Goal: Transaction & Acquisition: Purchase product/service

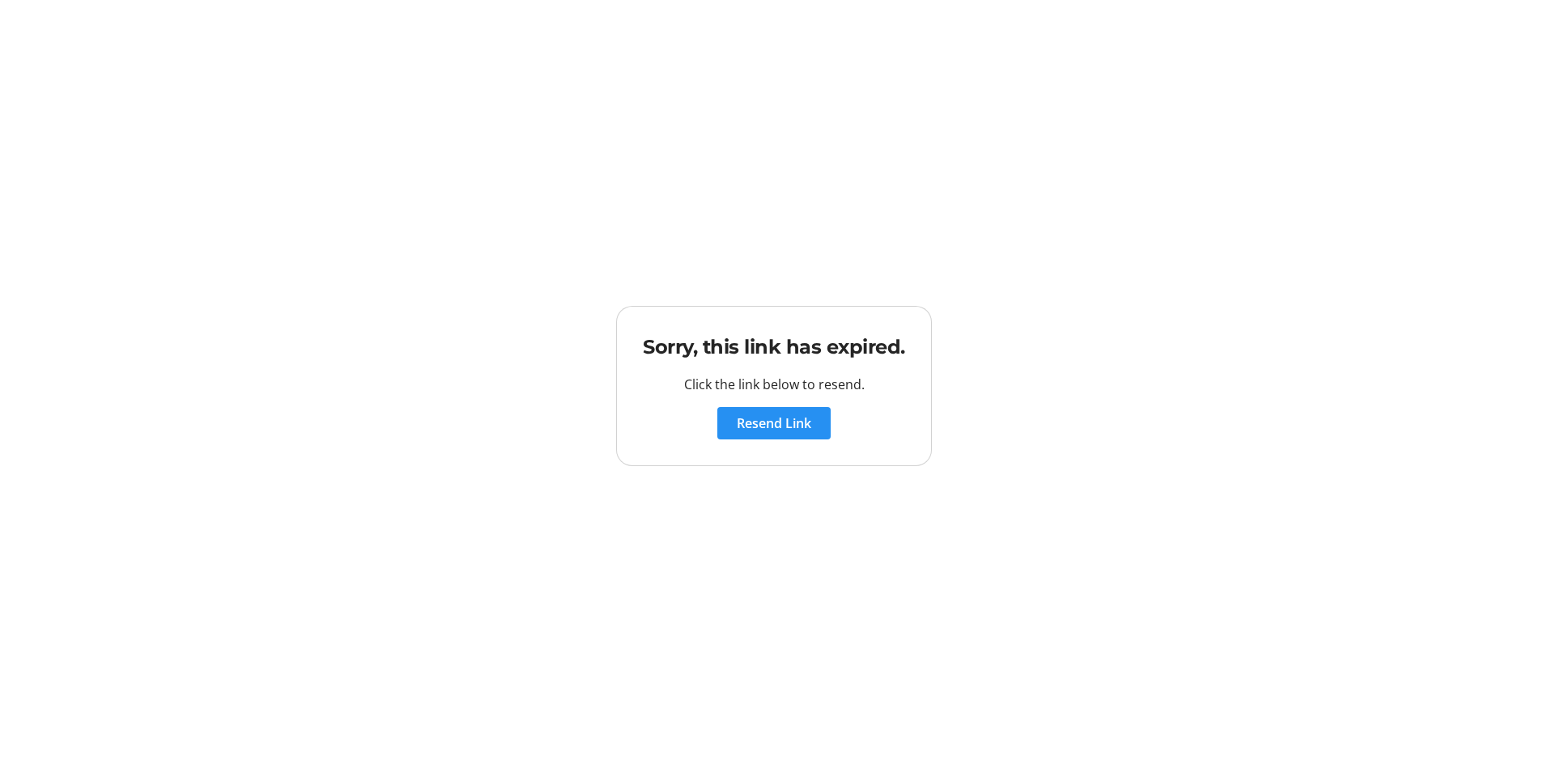
click at [767, 415] on span "Resend Link" at bounding box center [774, 423] width 74 height 19
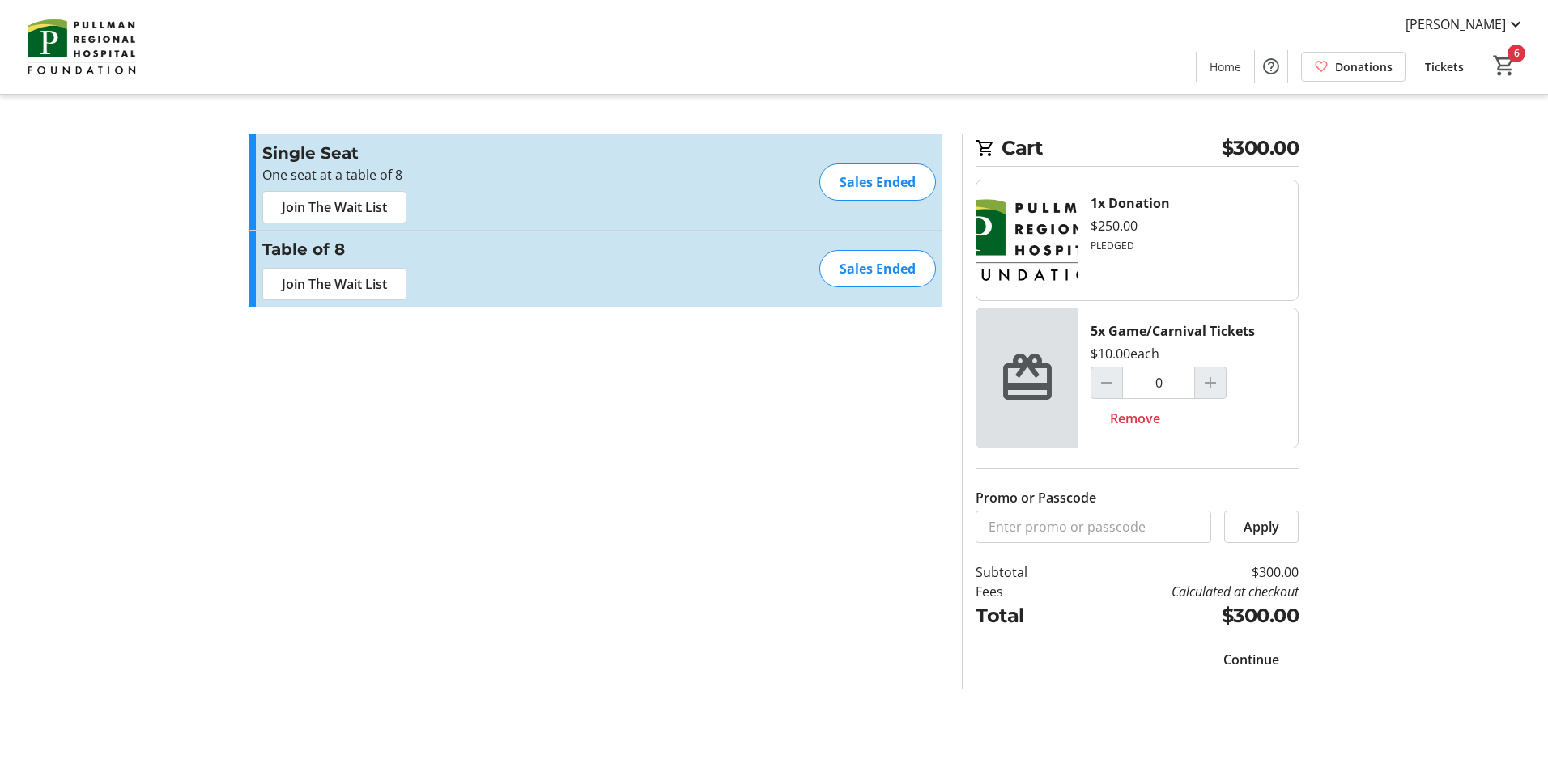
click at [1265, 656] on span "Continue" at bounding box center [1251, 659] width 56 height 19
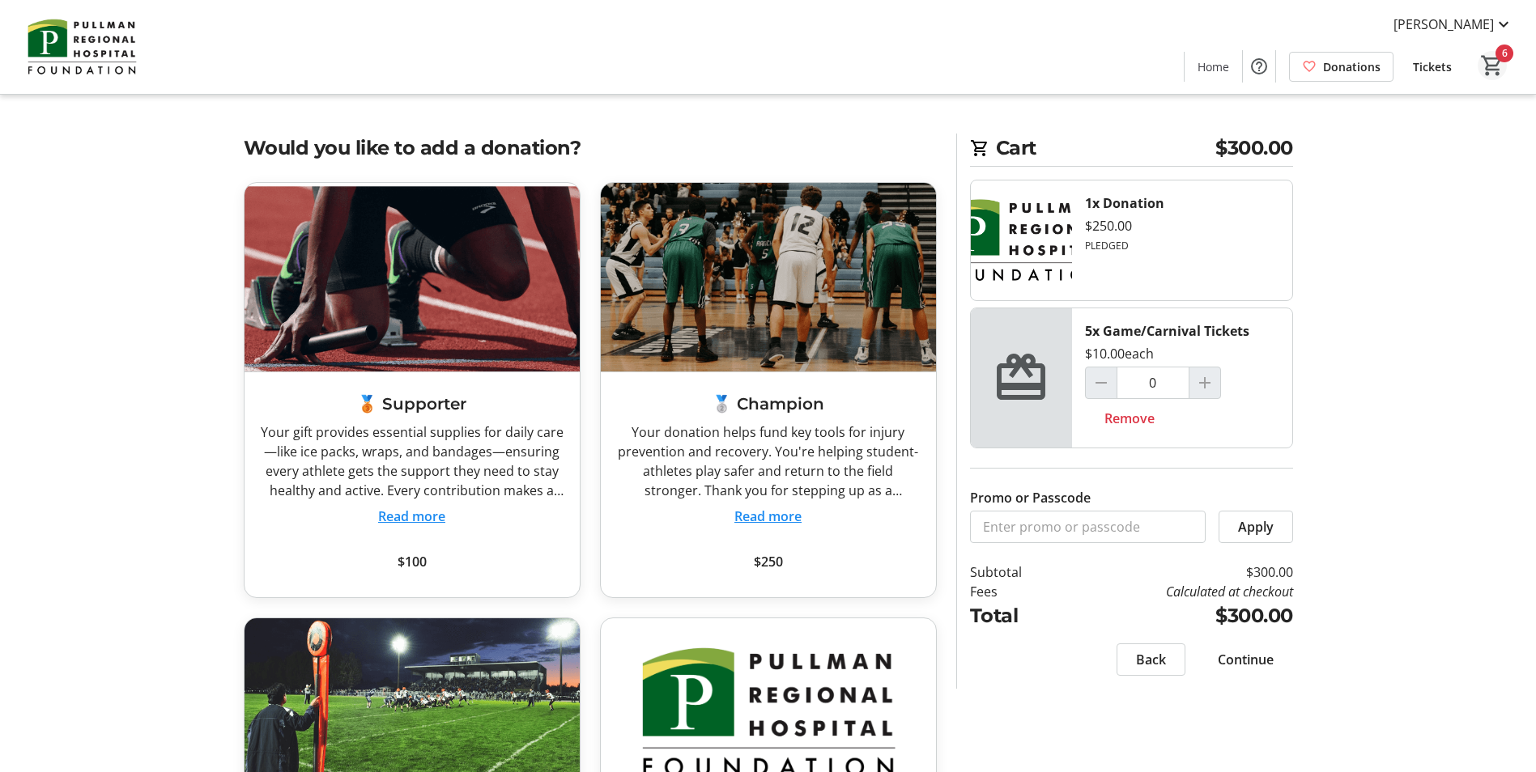
click at [1492, 57] on mat-icon "6" at bounding box center [1492, 65] width 24 height 24
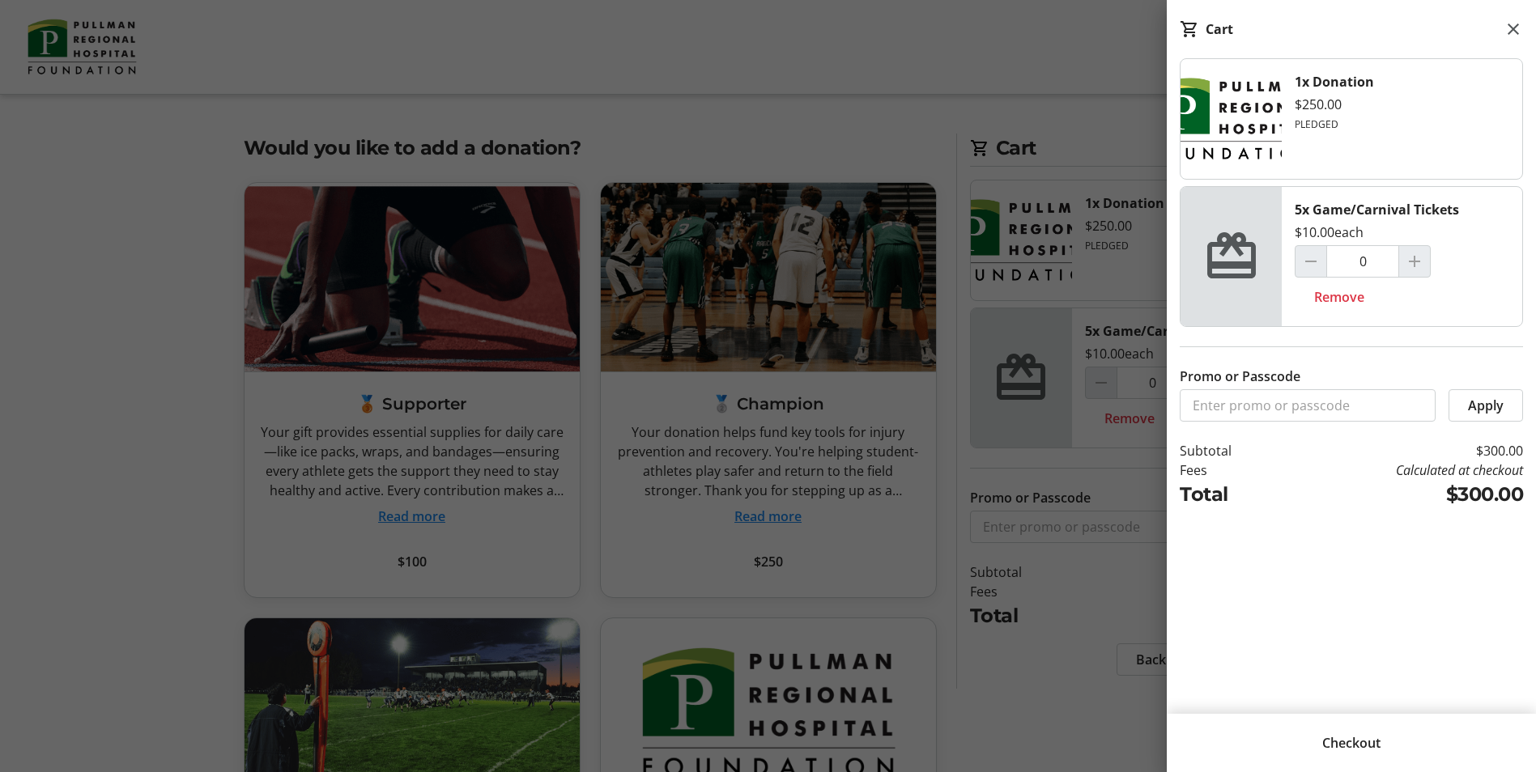
click at [1346, 736] on span "Checkout" at bounding box center [1351, 742] width 58 height 19
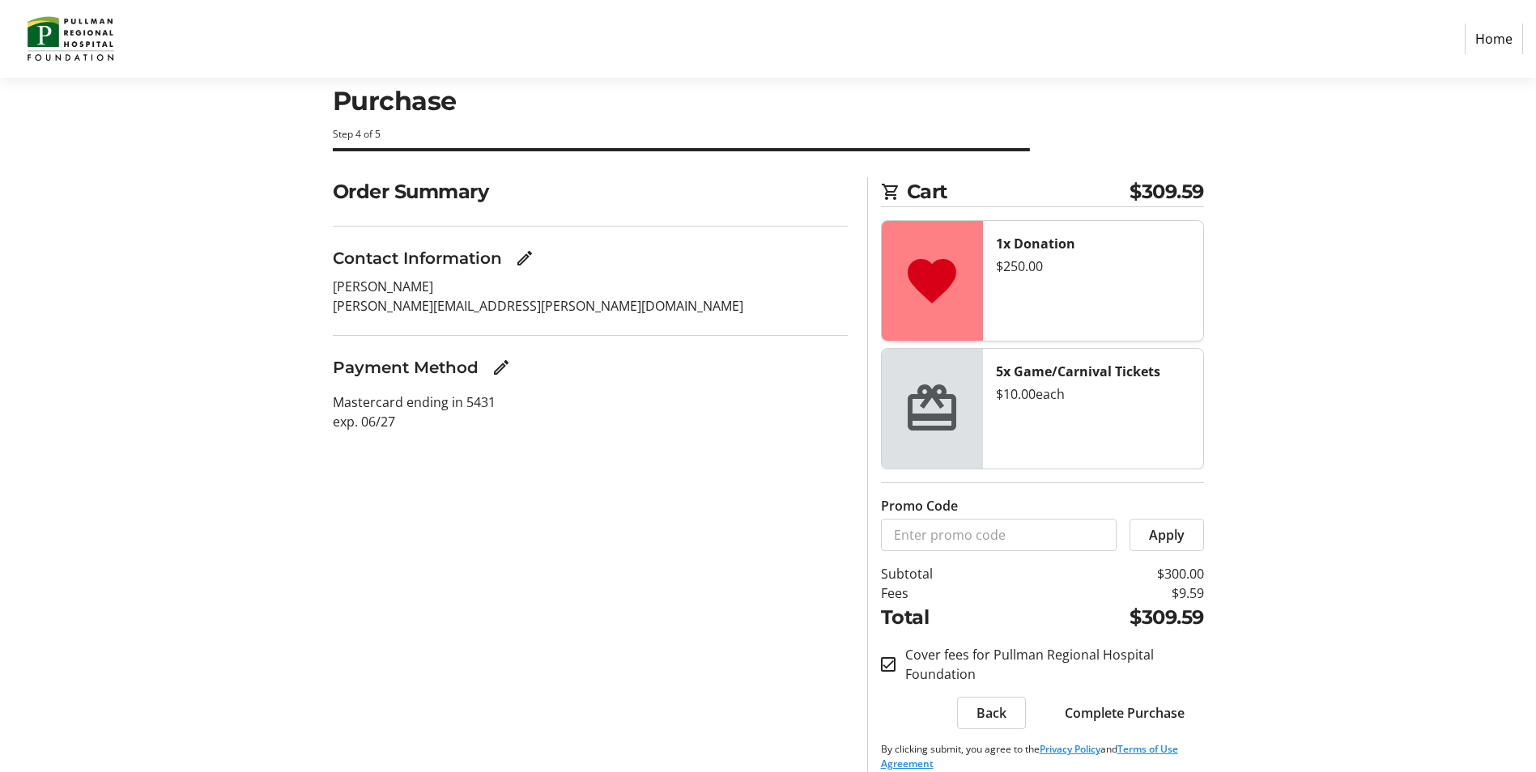
scroll to position [53, 0]
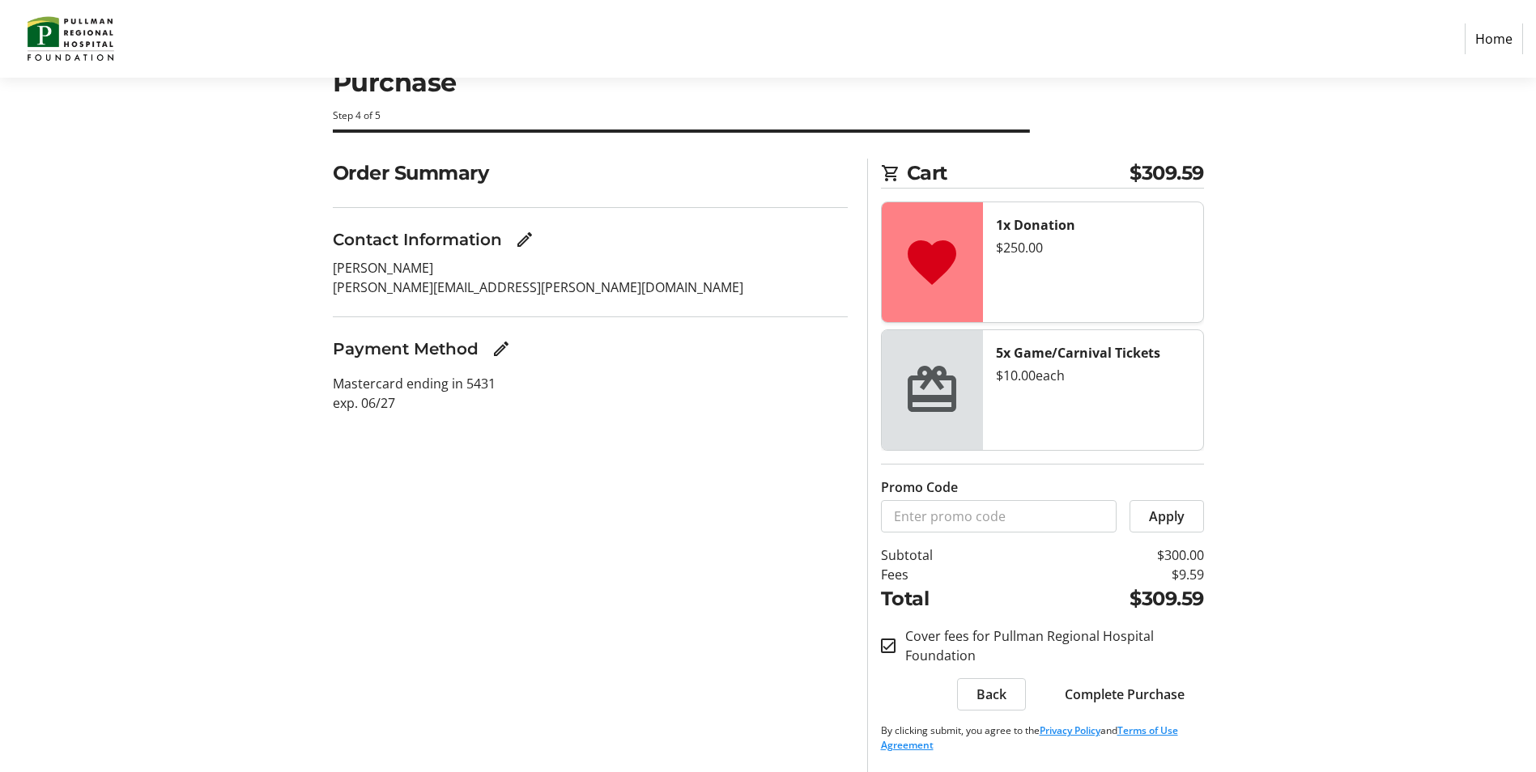
click at [1103, 691] on span "Complete Purchase" at bounding box center [1125, 694] width 120 height 19
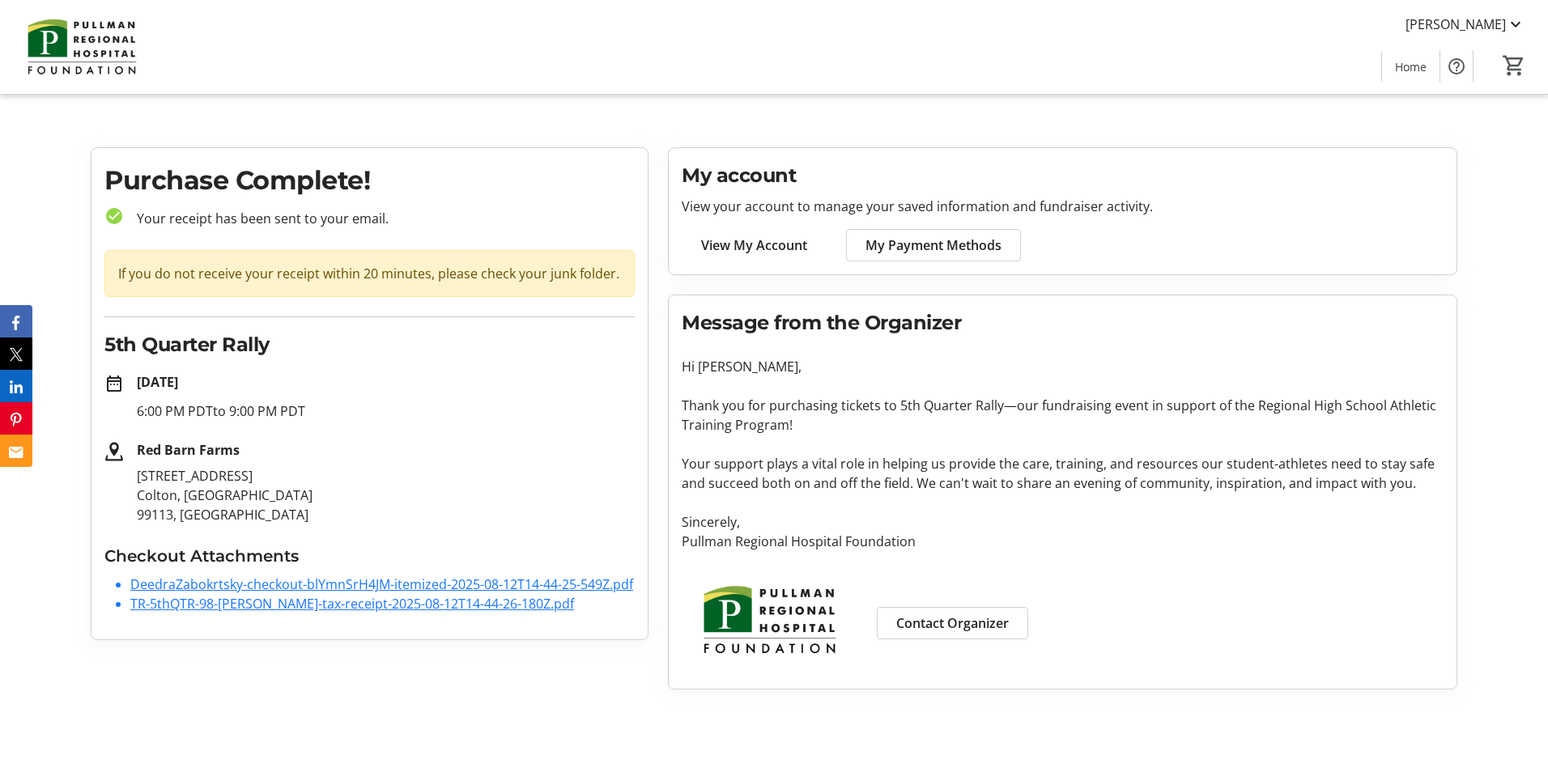
click at [283, 585] on link "DeedraZabokrtsky-checkout-blYmnSrH4JM-itemized-2025-08-12T14-44-25-549Z.pdf" at bounding box center [381, 585] width 503 height 18
